Goal: Information Seeking & Learning: Learn about a topic

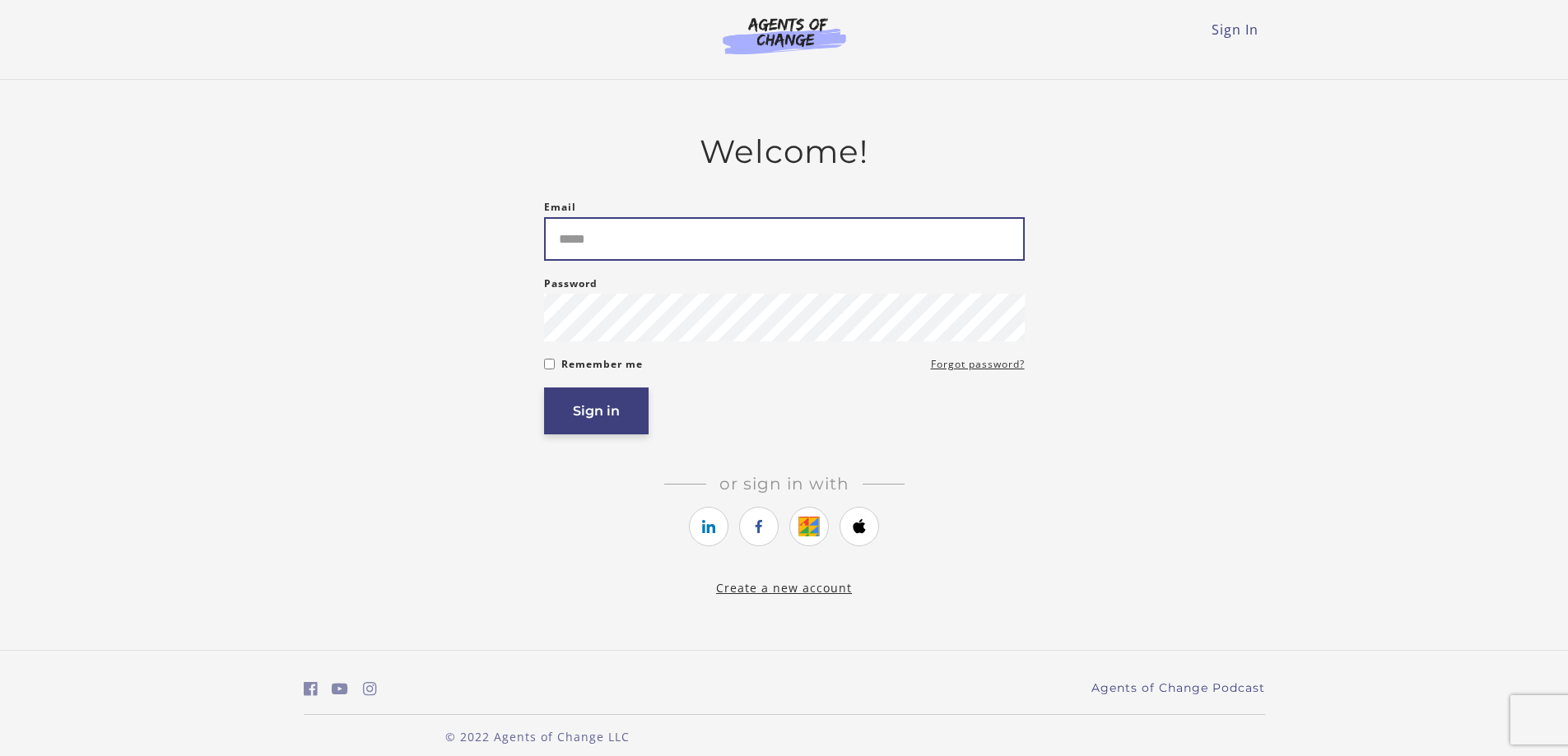
type input "**********"
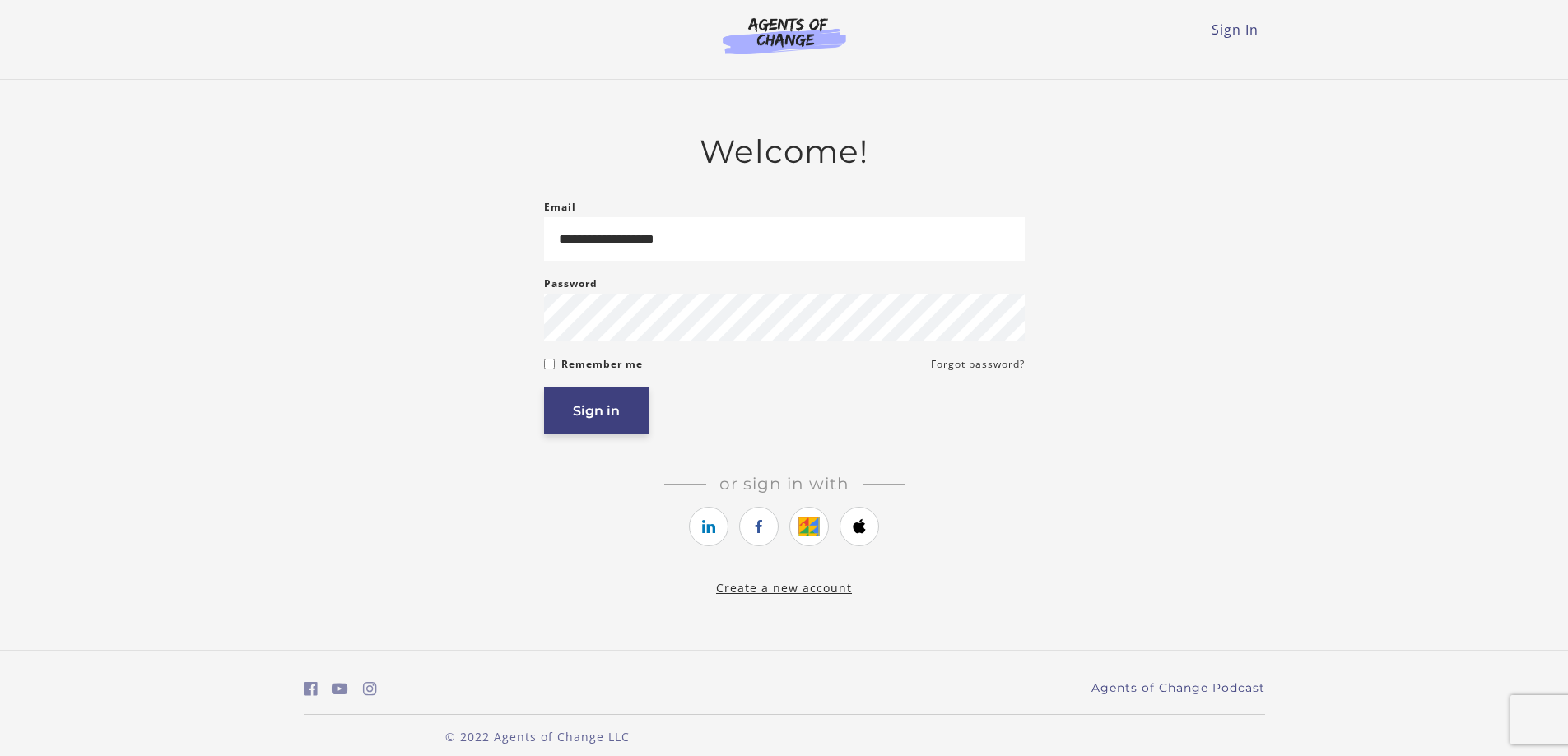
click at [578, 423] on button "Sign in" at bounding box center [596, 411] width 104 height 47
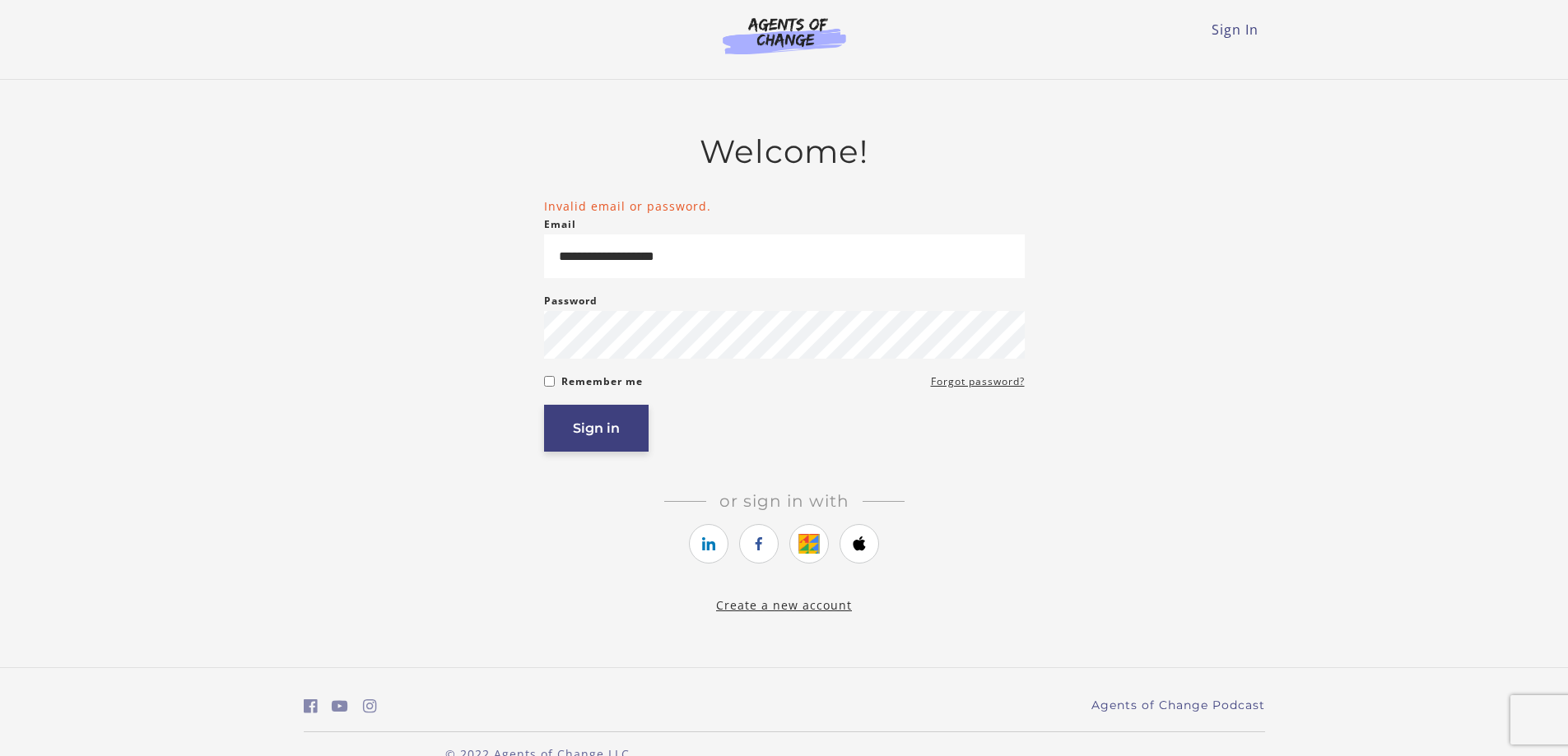
click at [607, 434] on button "Sign in" at bounding box center [596, 428] width 104 height 47
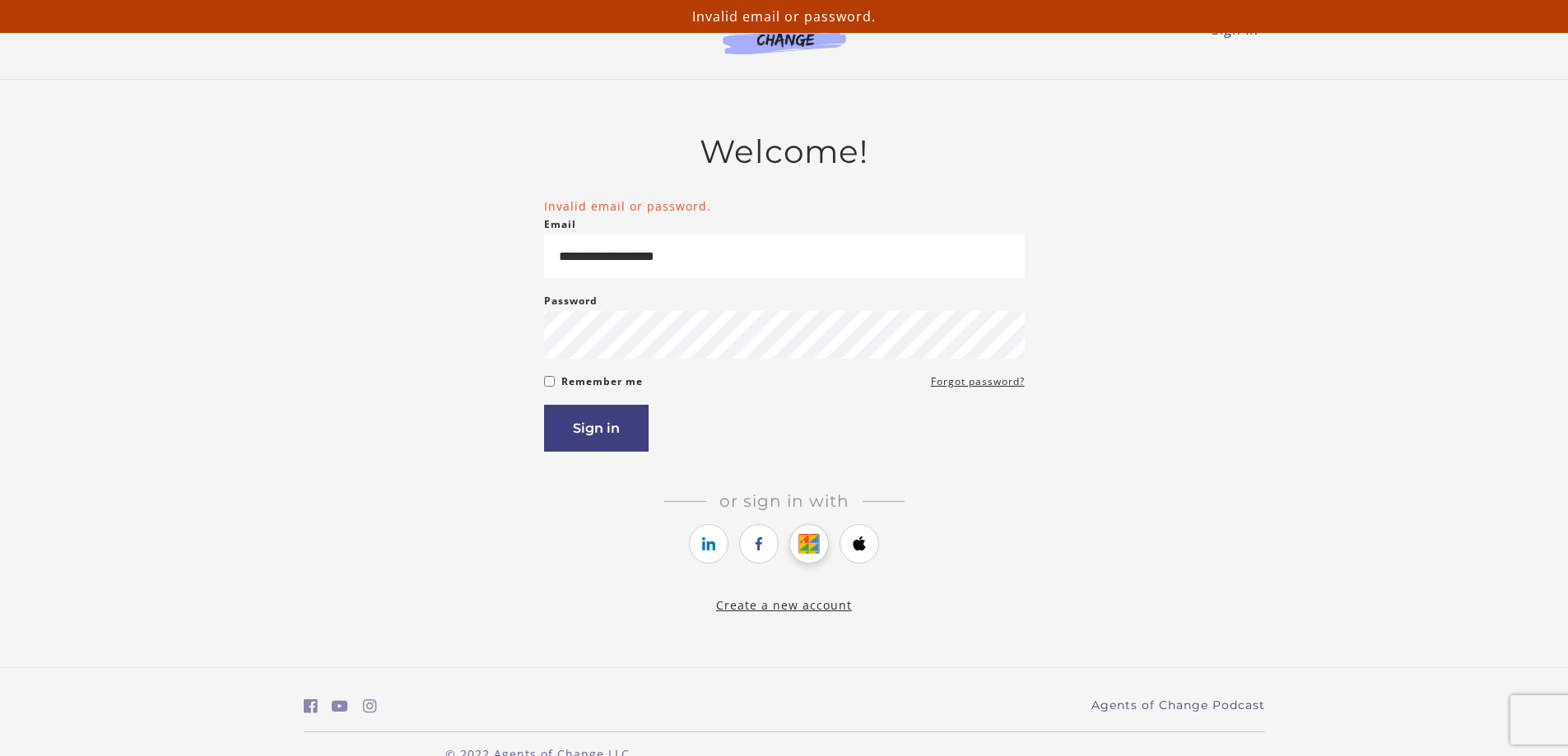
click at [814, 554] on icon "https://courses.thinkific.com/users/auth/google?ss%5Breferral%5D=&ss%5Buser_ret…" at bounding box center [809, 544] width 21 height 20
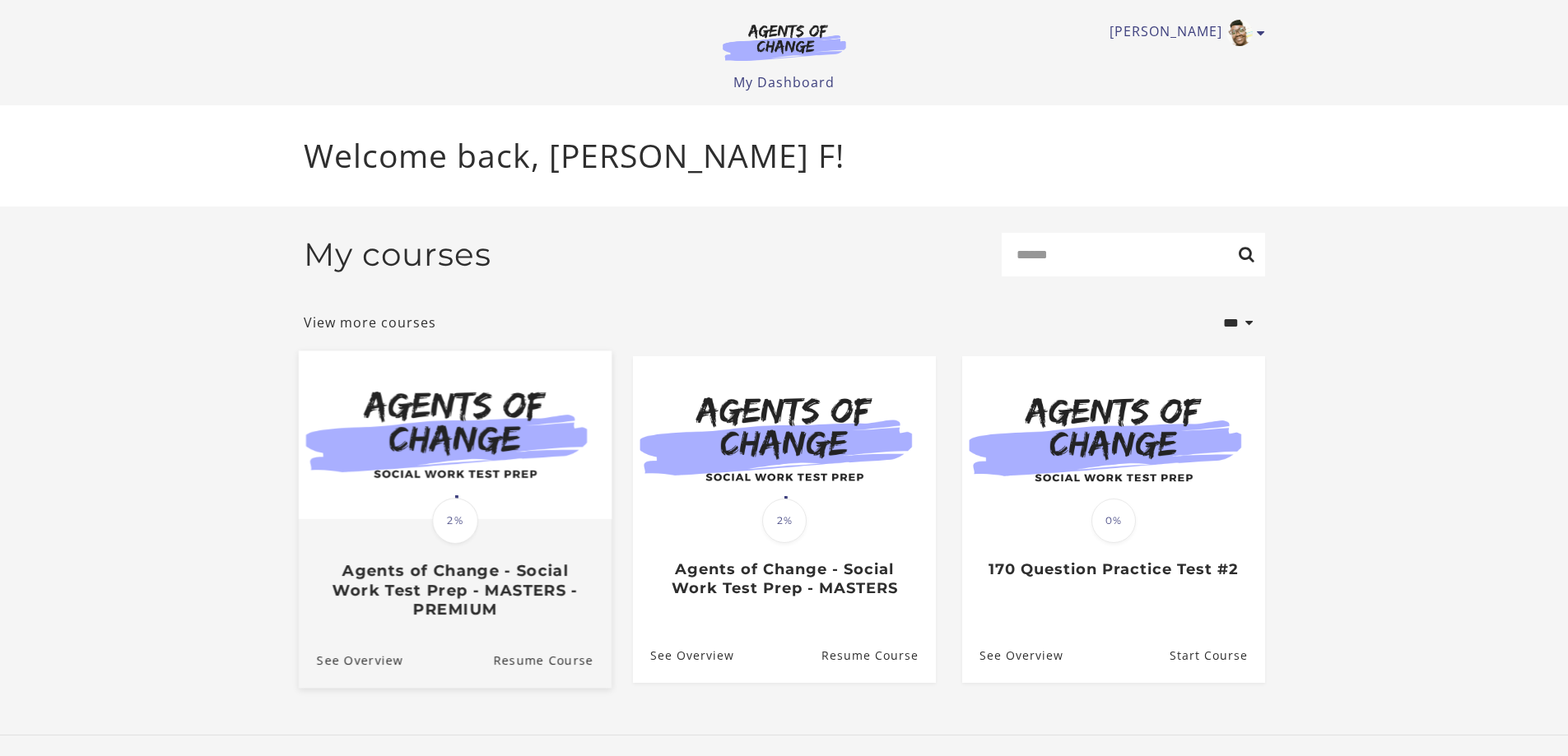
click at [572, 593] on h3 "Agents of Change - Social Work Test Prep - MASTERS - PREMIUM" at bounding box center [455, 590] width 277 height 58
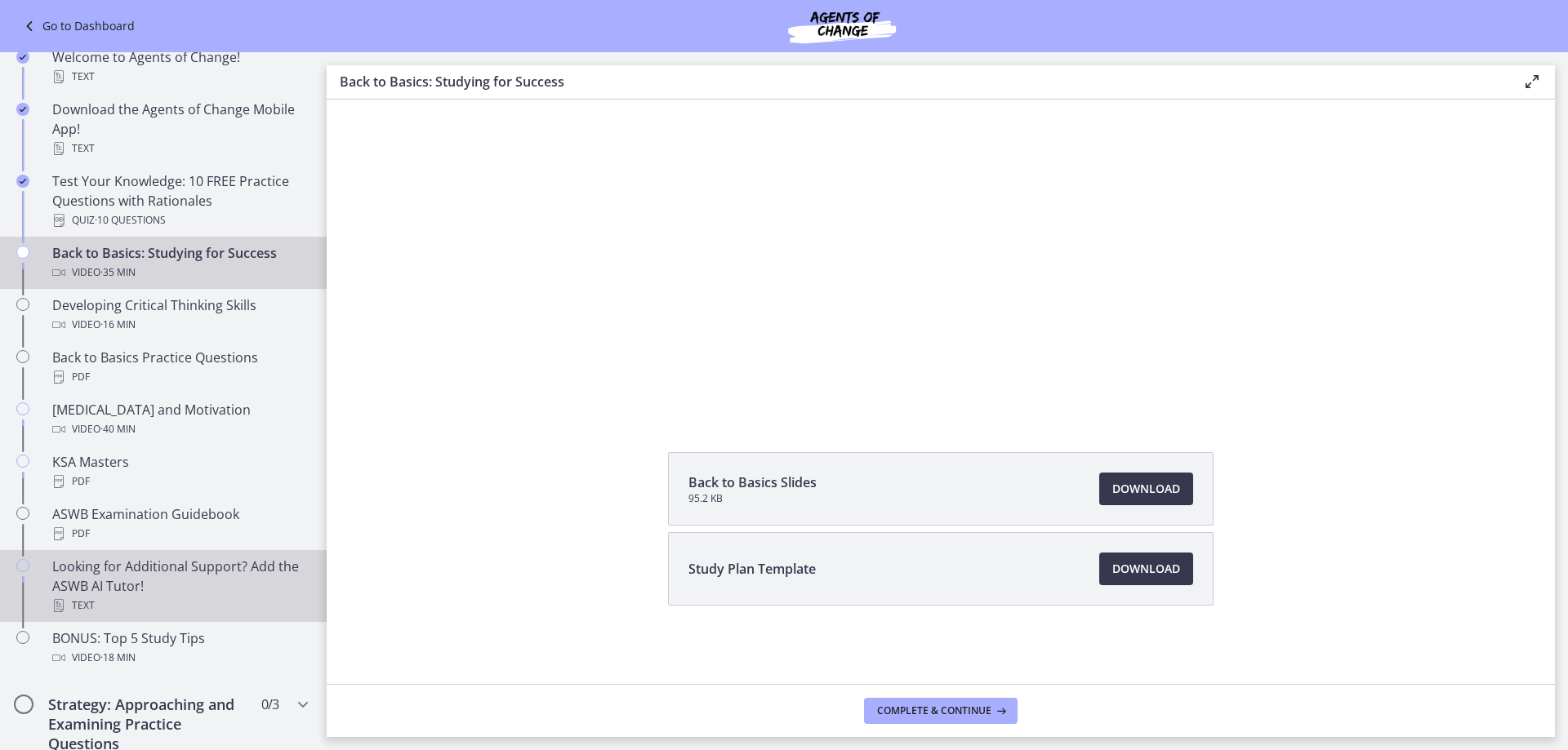
scroll to position [326, 0]
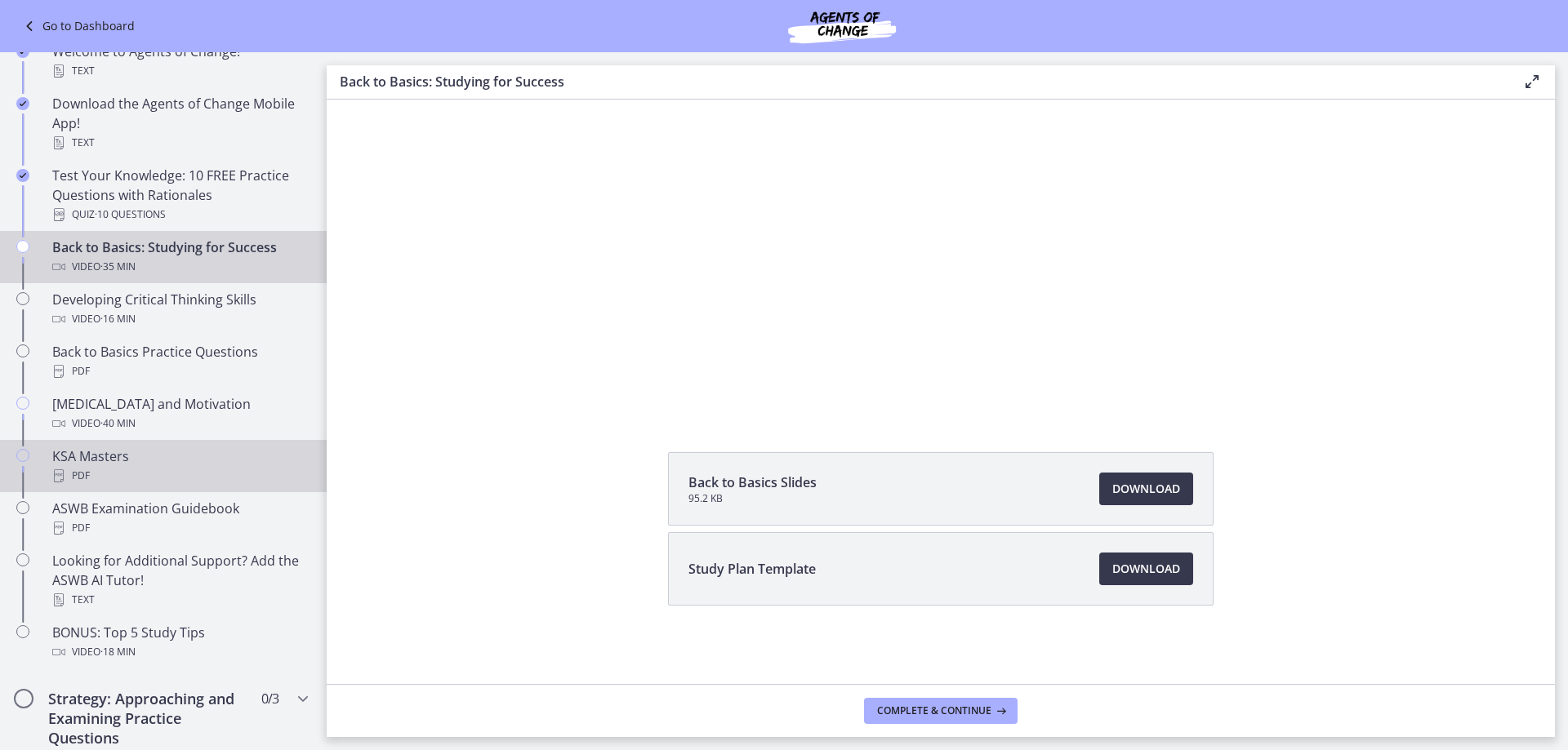
click at [123, 456] on div "KSA Masters PDF" at bounding box center [180, 466] width 255 height 39
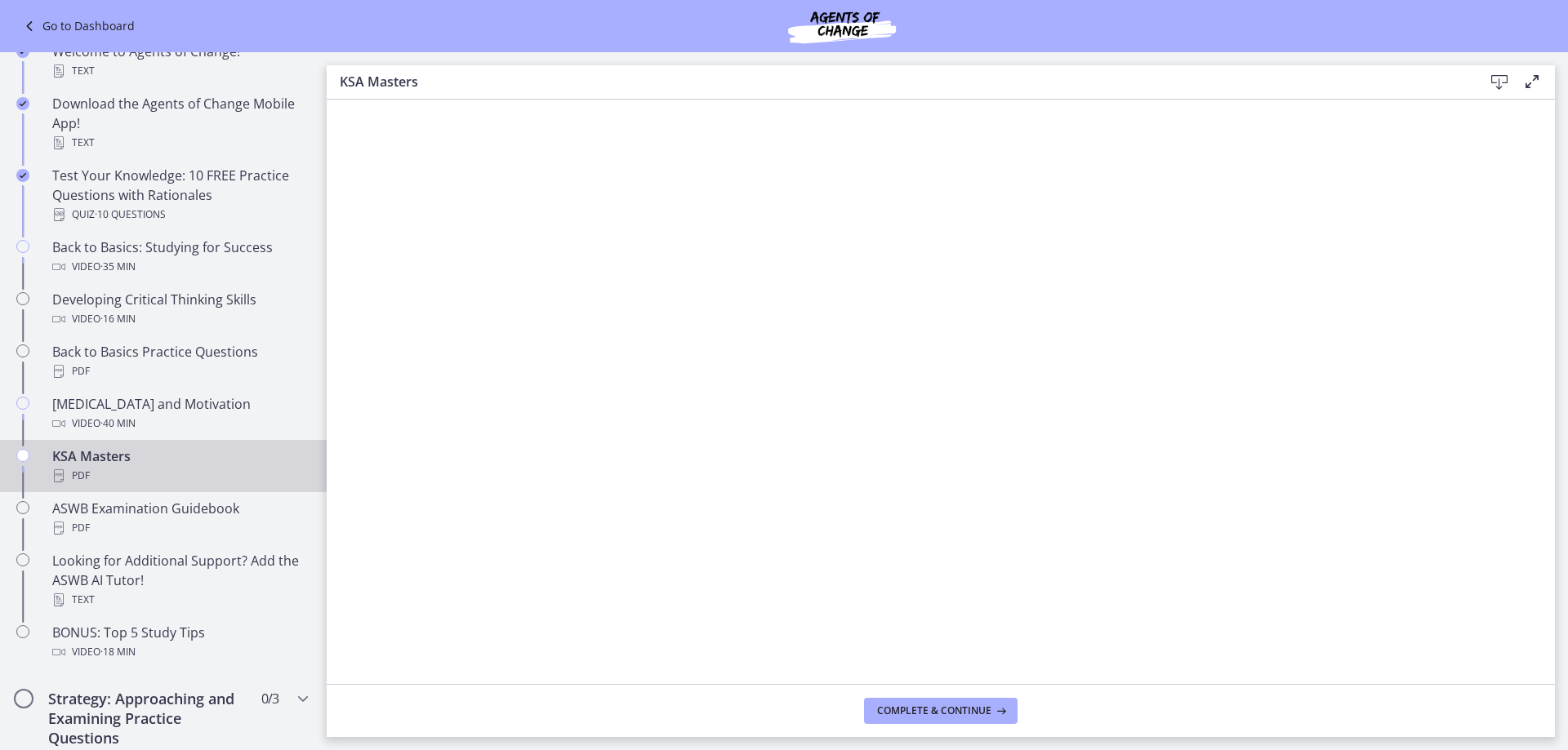
click at [1496, 78] on icon at bounding box center [1499, 82] width 20 height 20
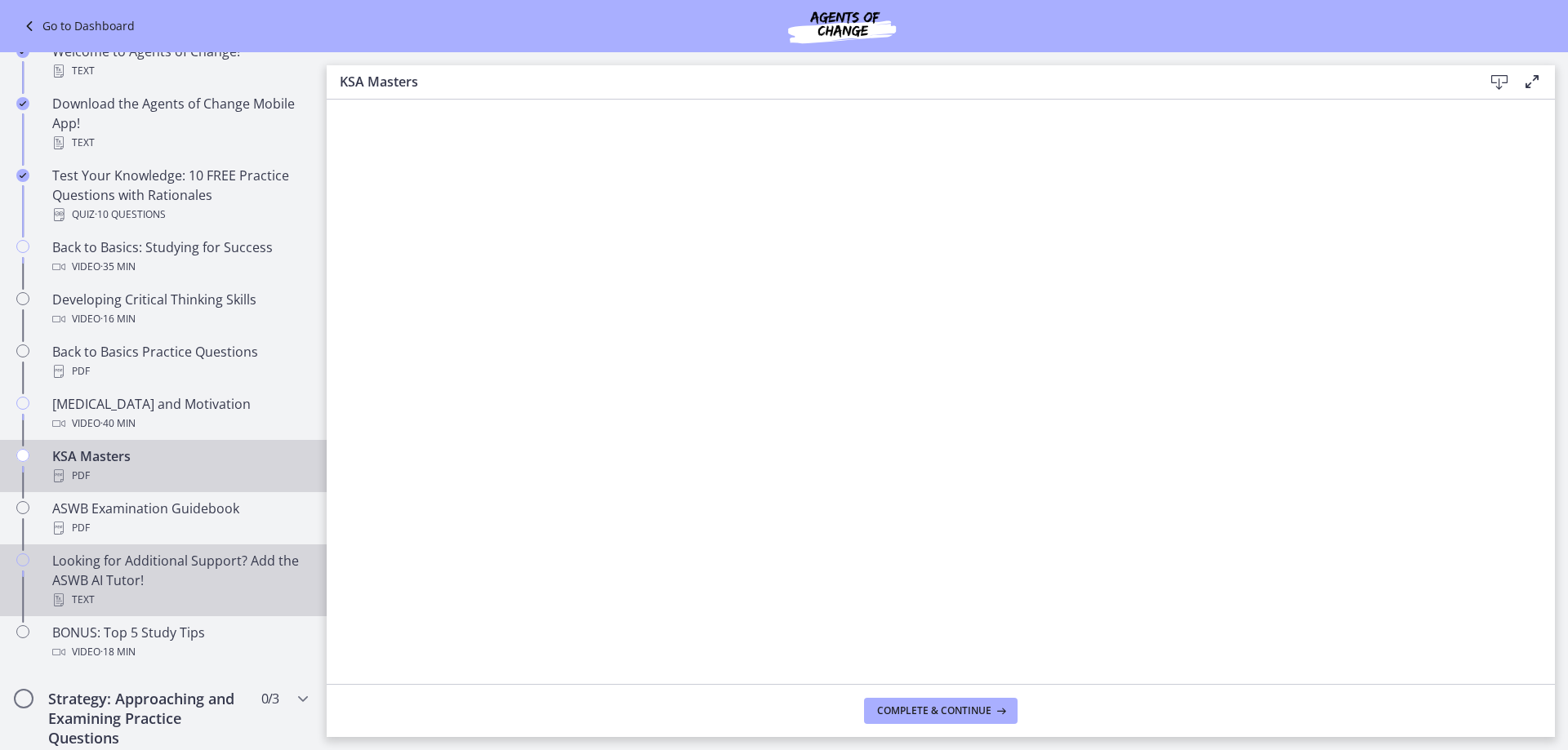
click at [166, 581] on div "Looking for Additional Support? Add the ASWB AI Tutor! Text" at bounding box center [180, 581] width 255 height 59
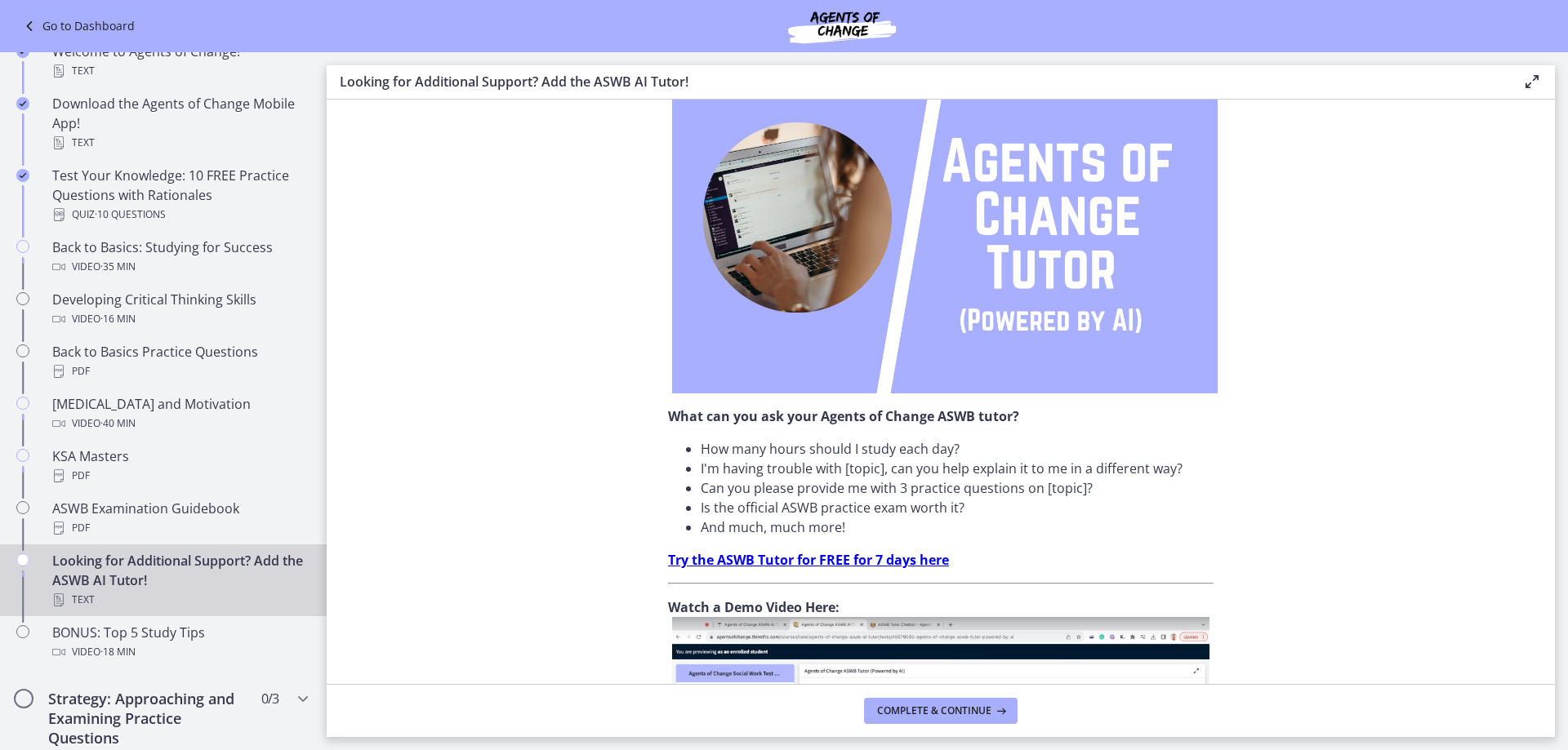
scroll to position [408, 0]
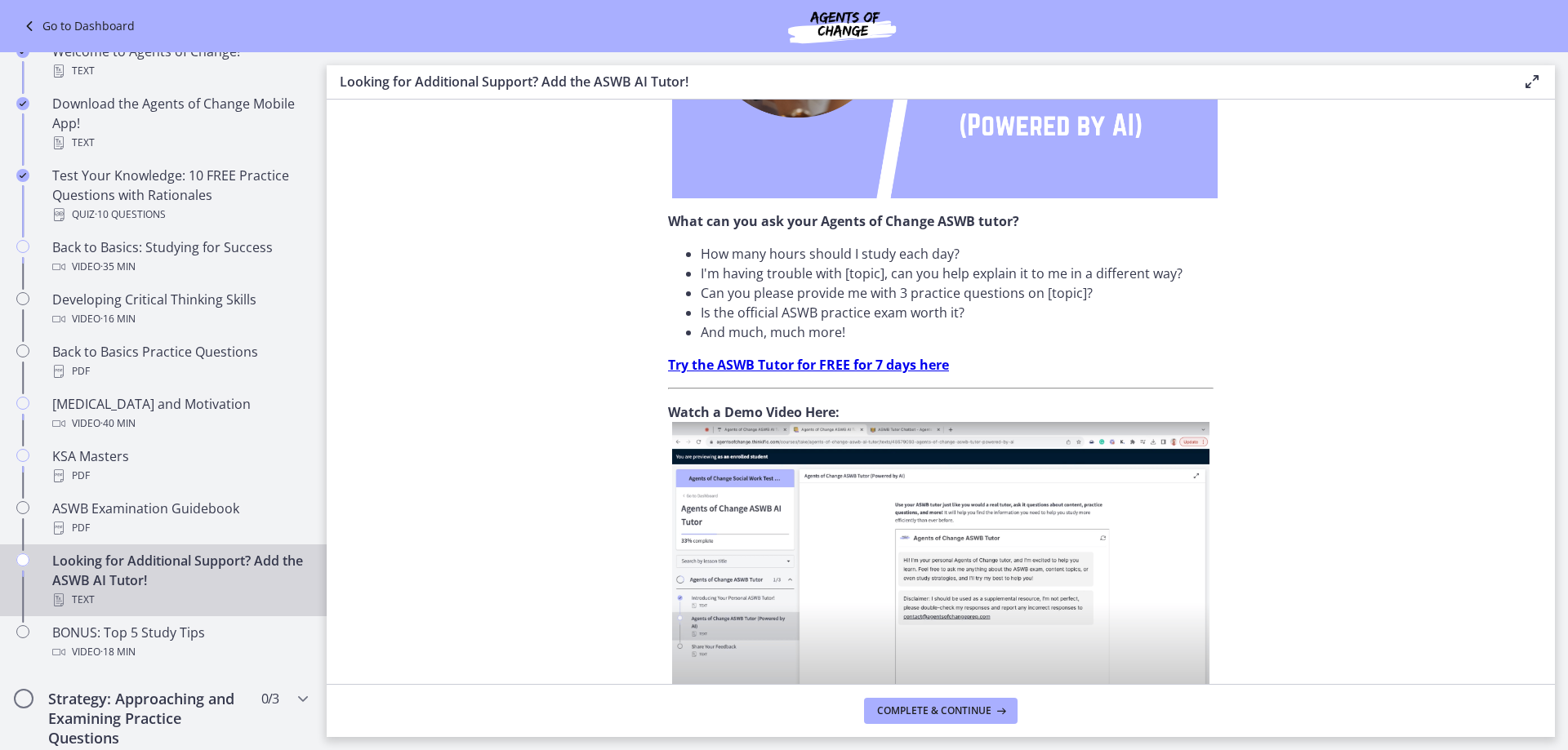
click at [850, 366] on strong "Try the ASWB Tutor for FREE for 7 days here" at bounding box center [808, 365] width 281 height 18
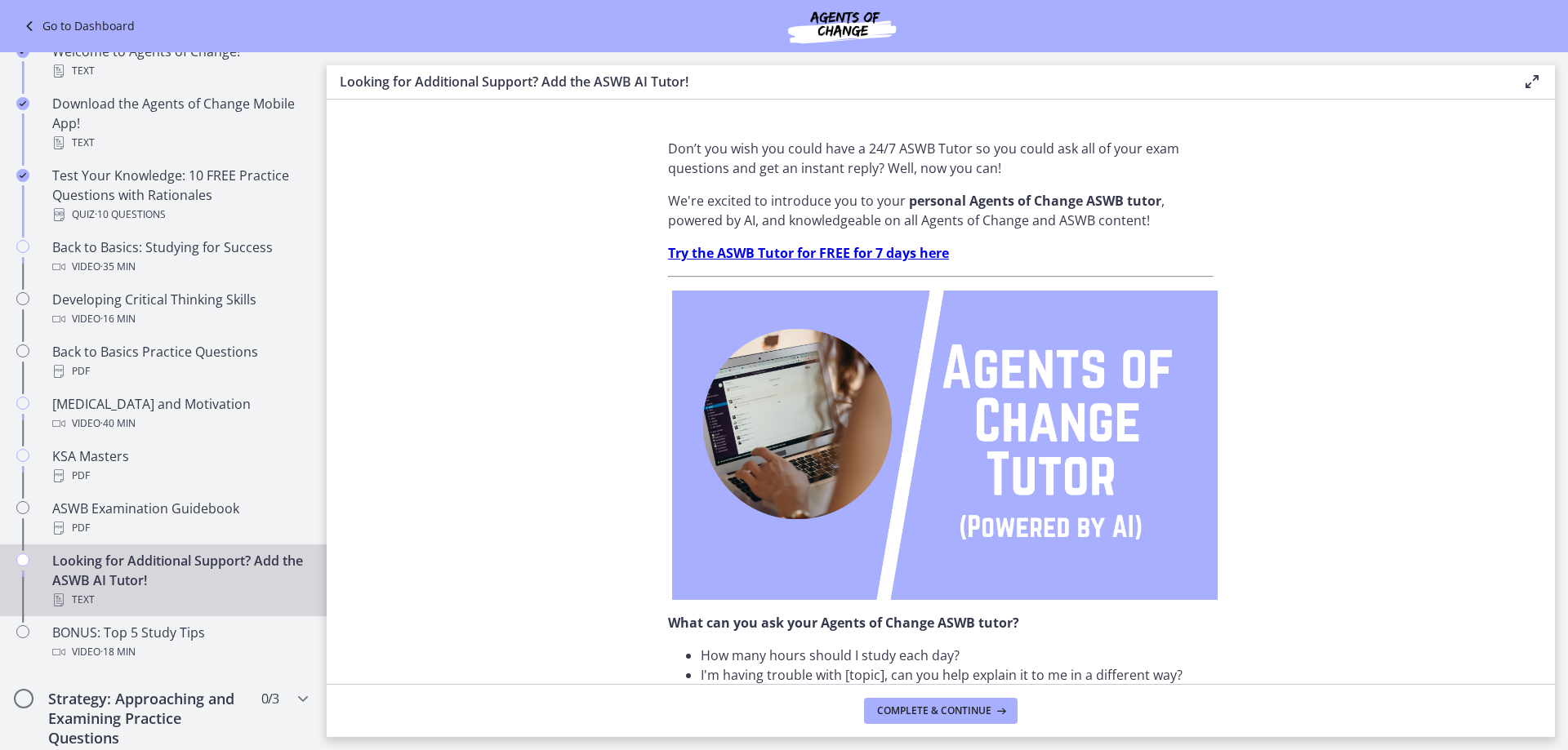
scroll to position [0, 0]
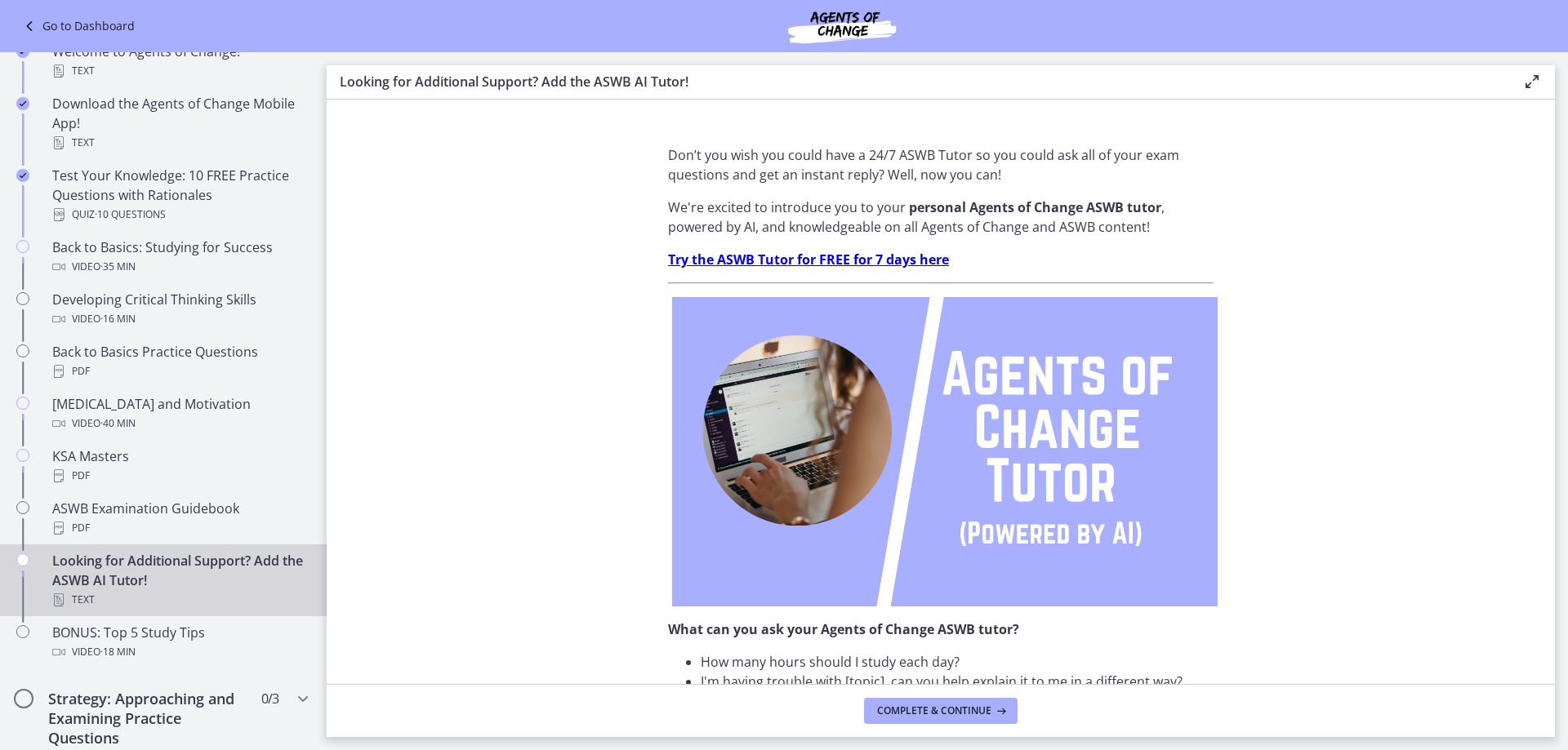
click at [806, 256] on strong "Try the ASWB Tutor for FREE for 7 days here" at bounding box center [808, 260] width 281 height 18
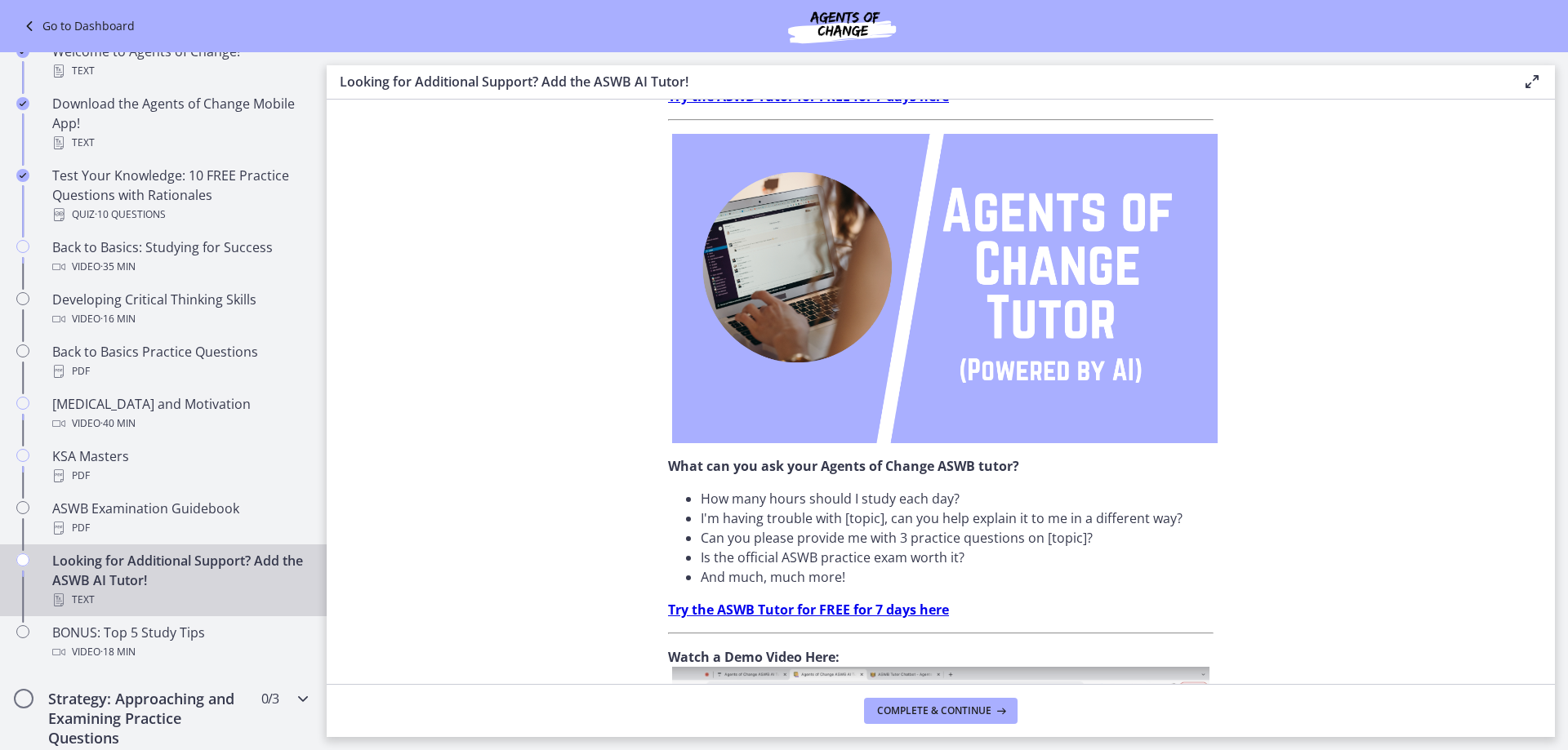
scroll to position [408, 0]
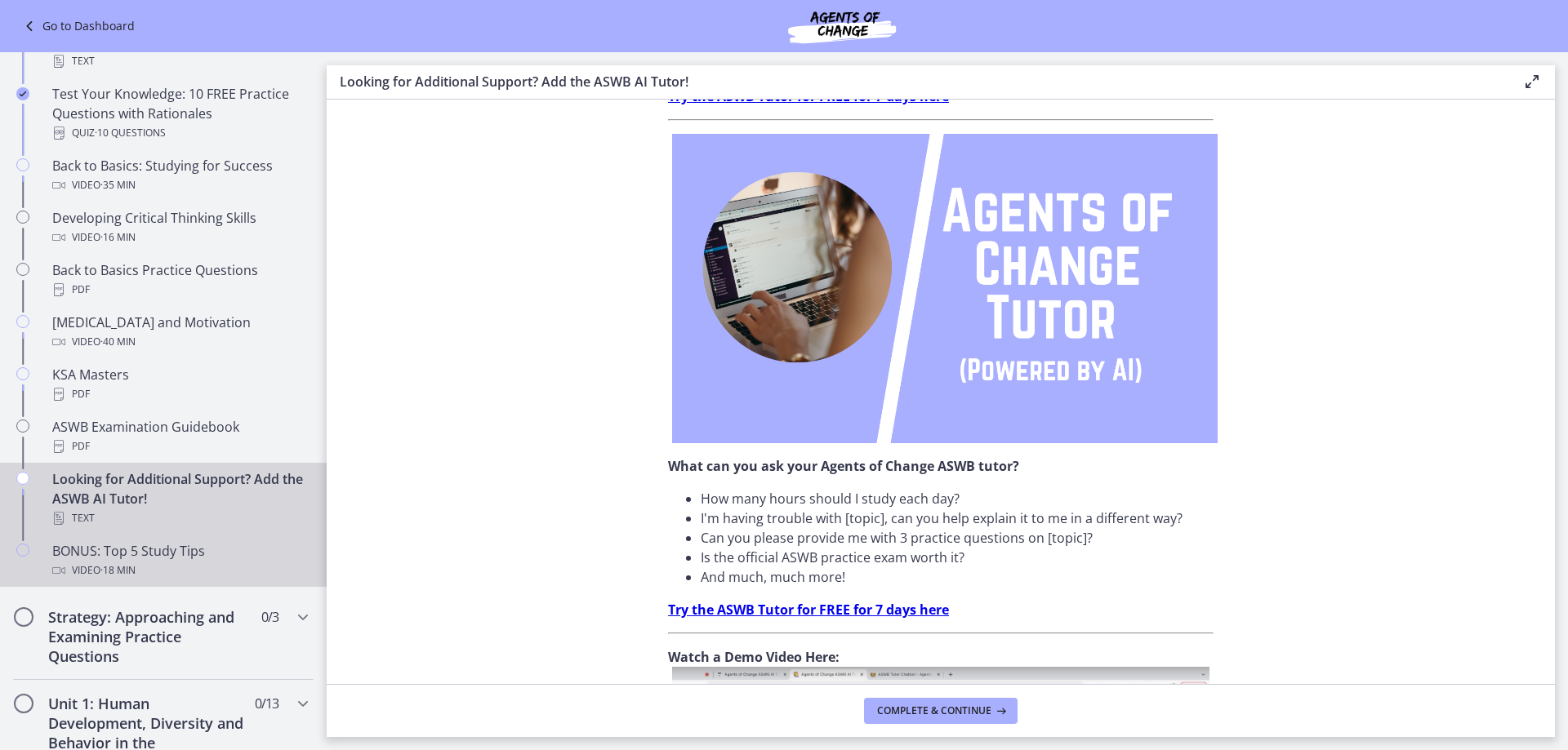
click at [163, 560] on div "BONUS: Top 5 Study Tips Video · 18 min" at bounding box center [180, 561] width 255 height 39
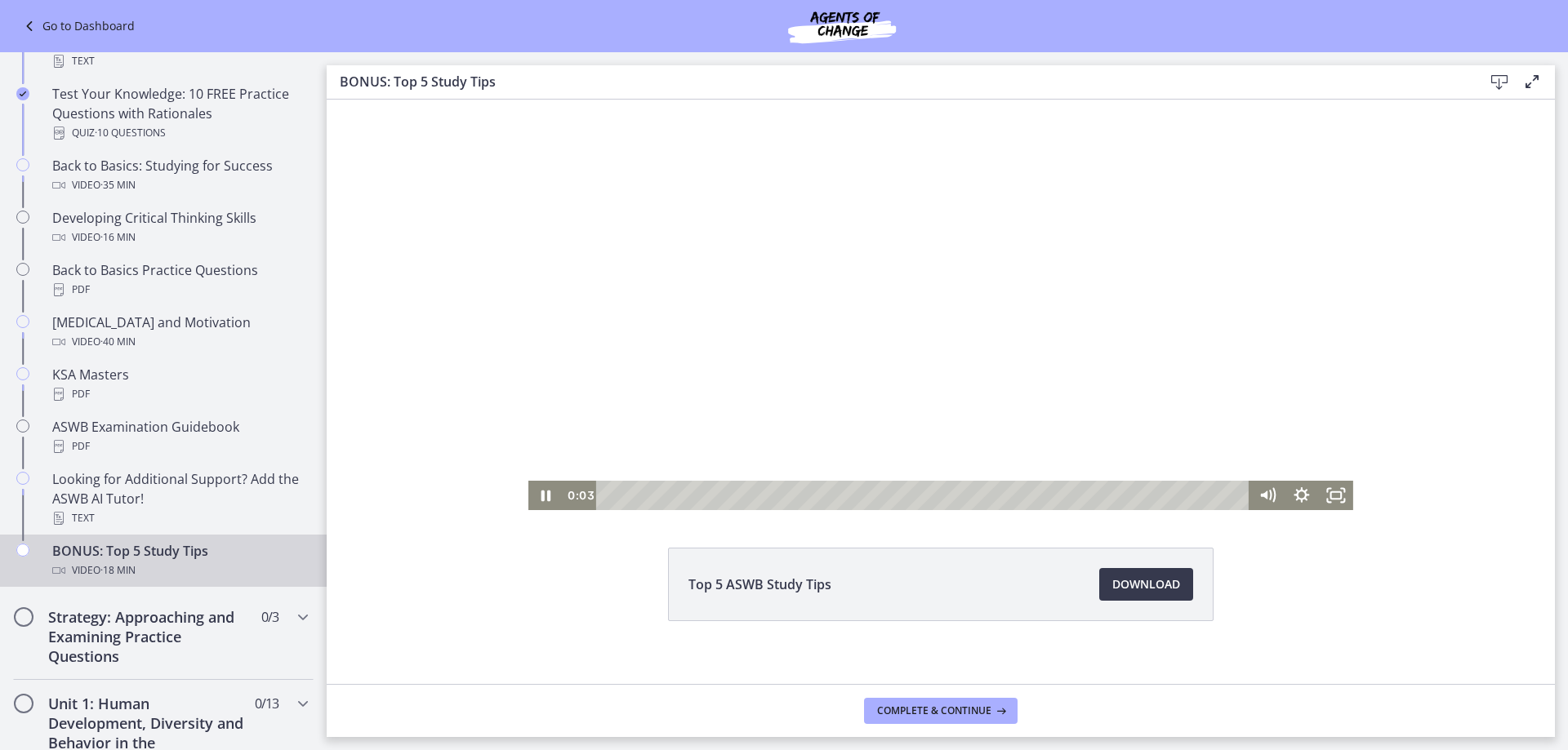
scroll to position [69, 0]
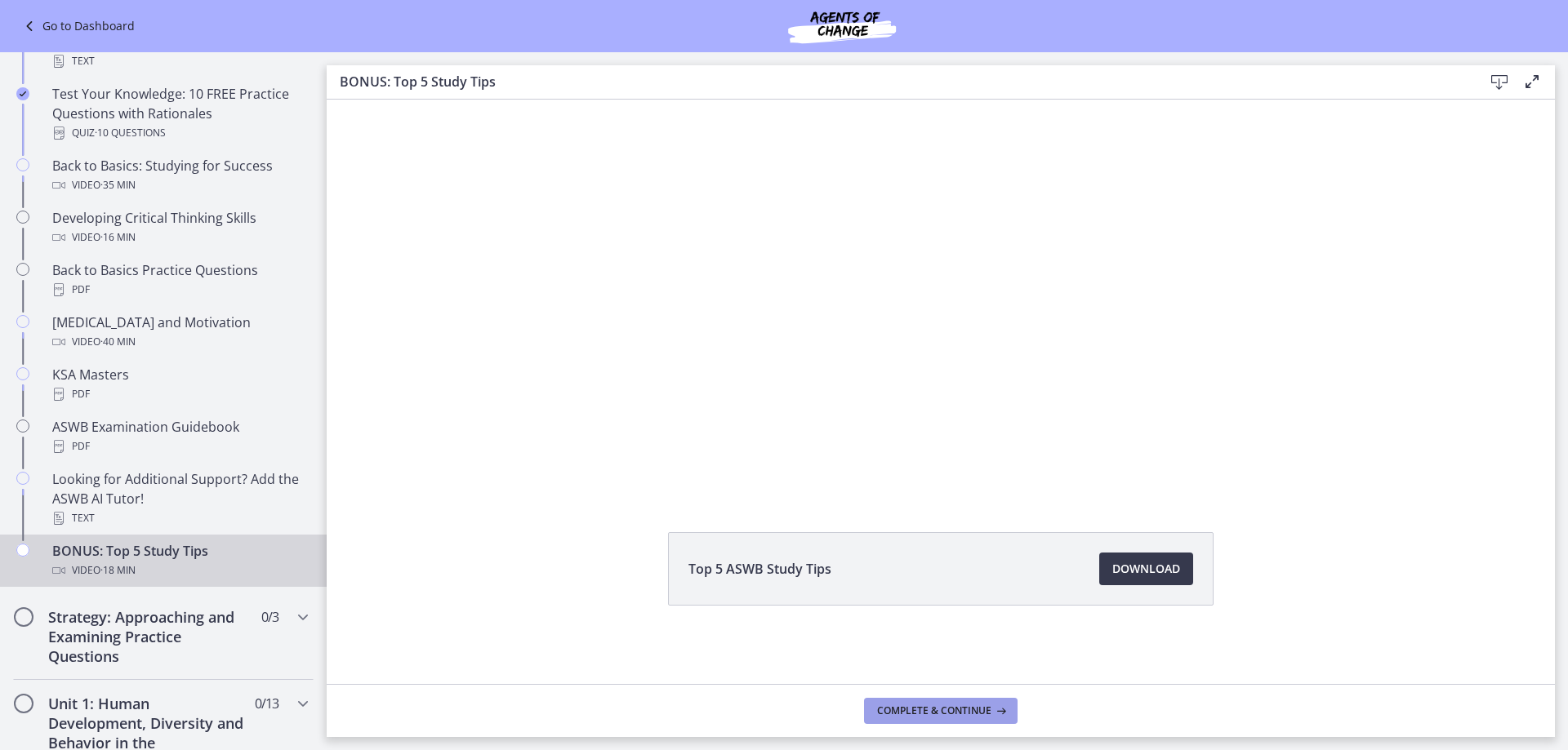
click at [940, 709] on span "Complete & continue" at bounding box center [934, 711] width 114 height 13
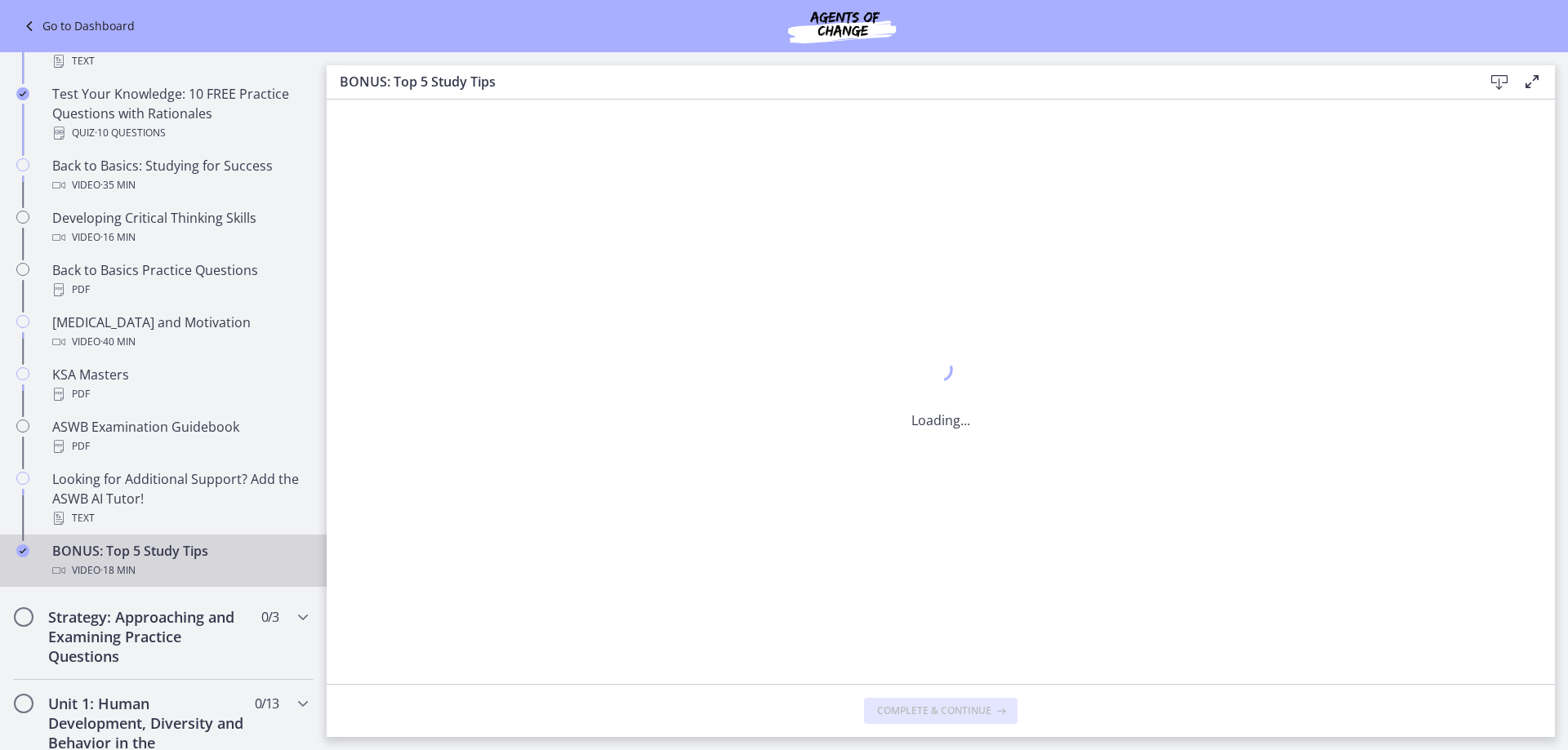
scroll to position [0, 0]
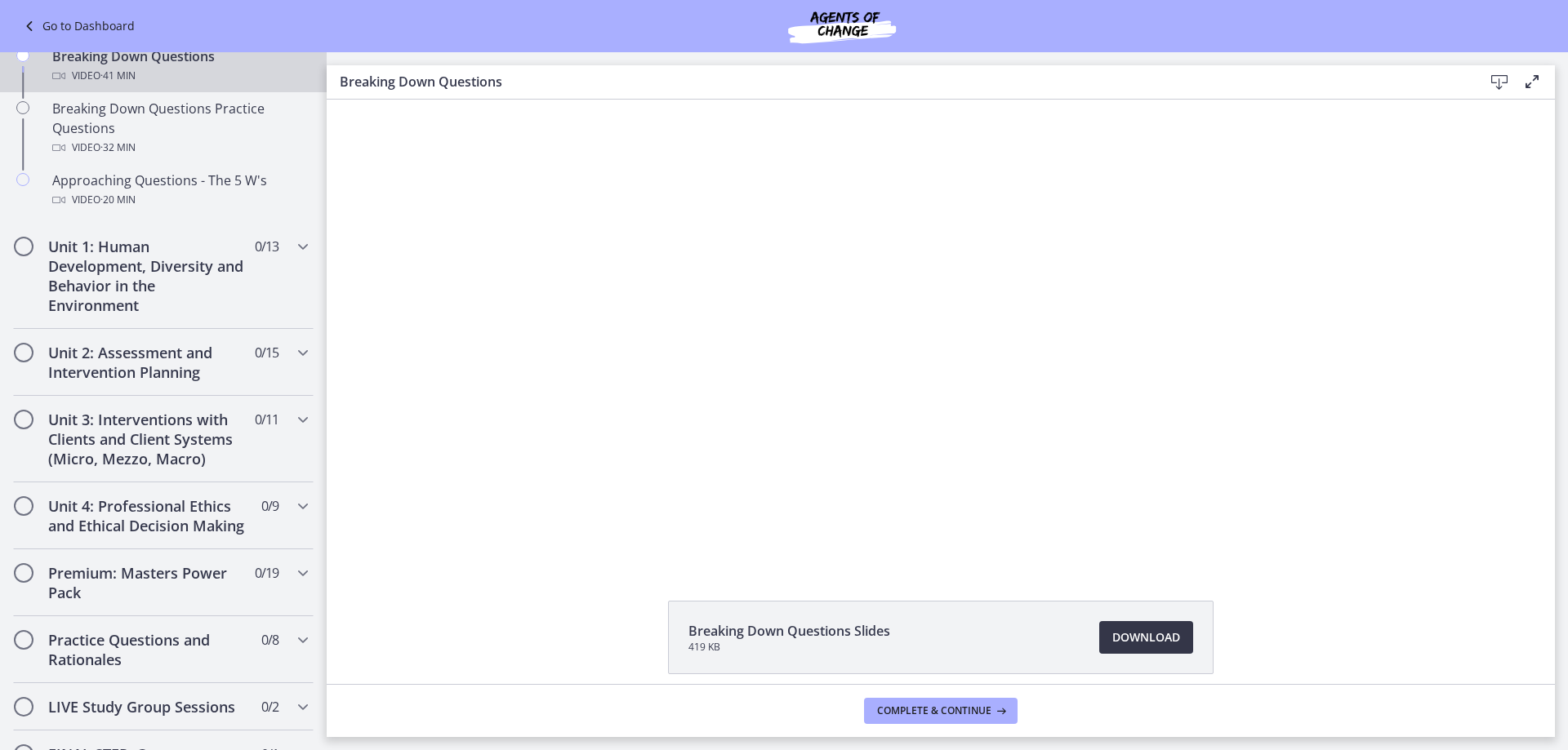
click at [1126, 632] on span "Download Opens in a new window" at bounding box center [1146, 638] width 68 height 20
